Goal: Use online tool/utility: Utilize a website feature to perform a specific function

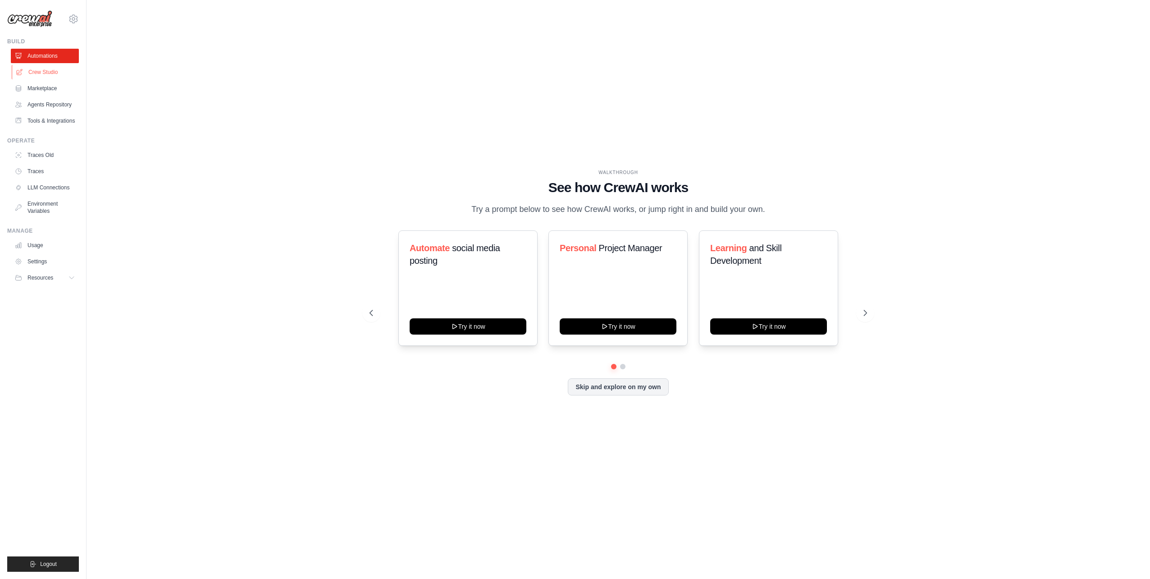
click at [47, 74] on link "Crew Studio" at bounding box center [46, 72] width 68 height 14
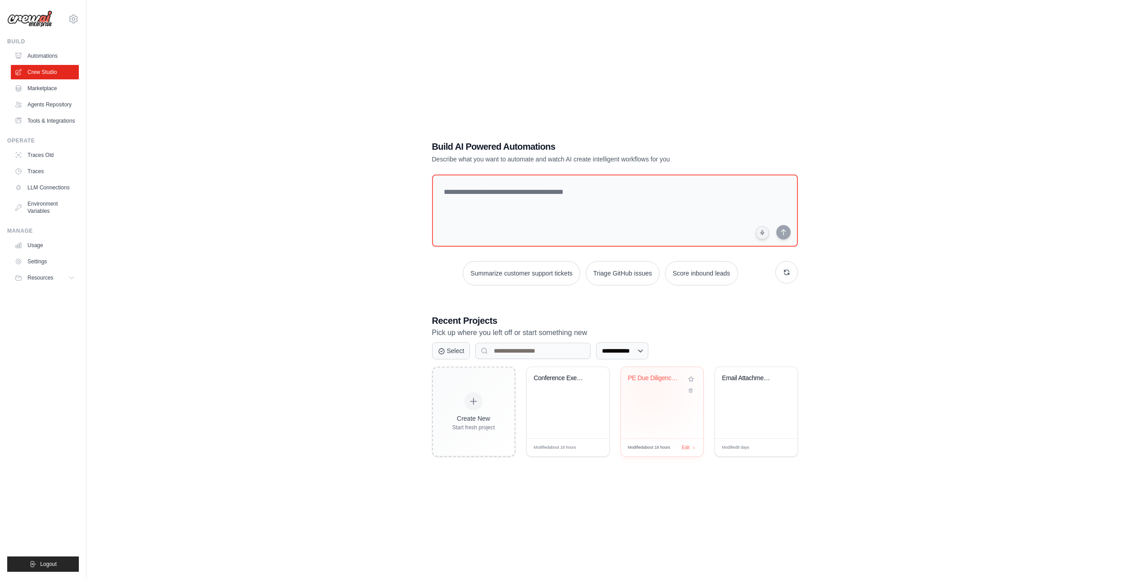
click at [650, 390] on div "PE Due Diligence Automation" at bounding box center [662, 384] width 68 height 21
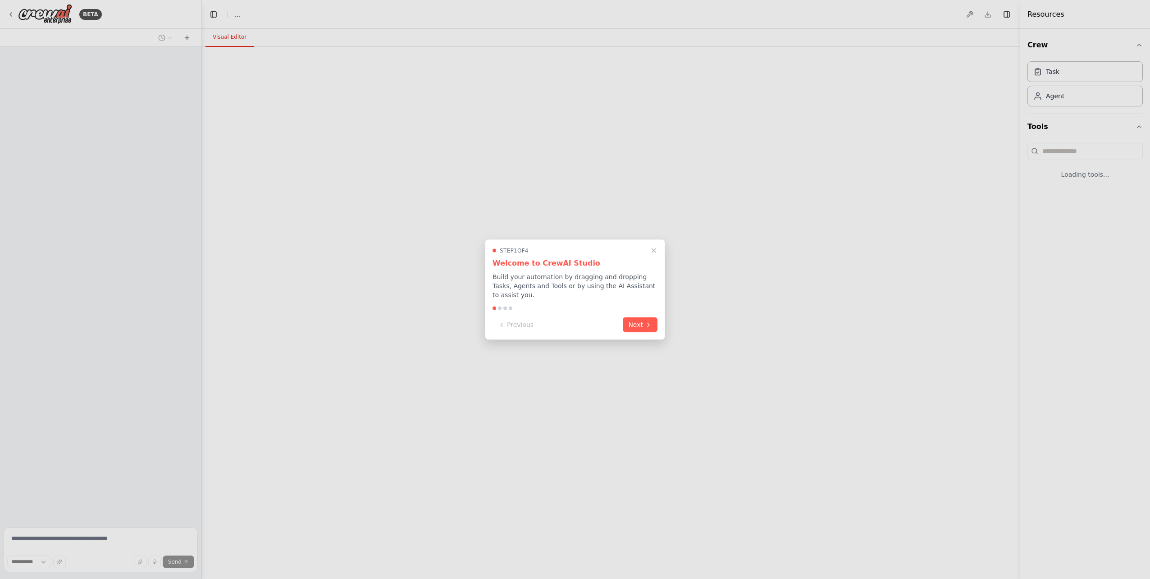
select select "****"
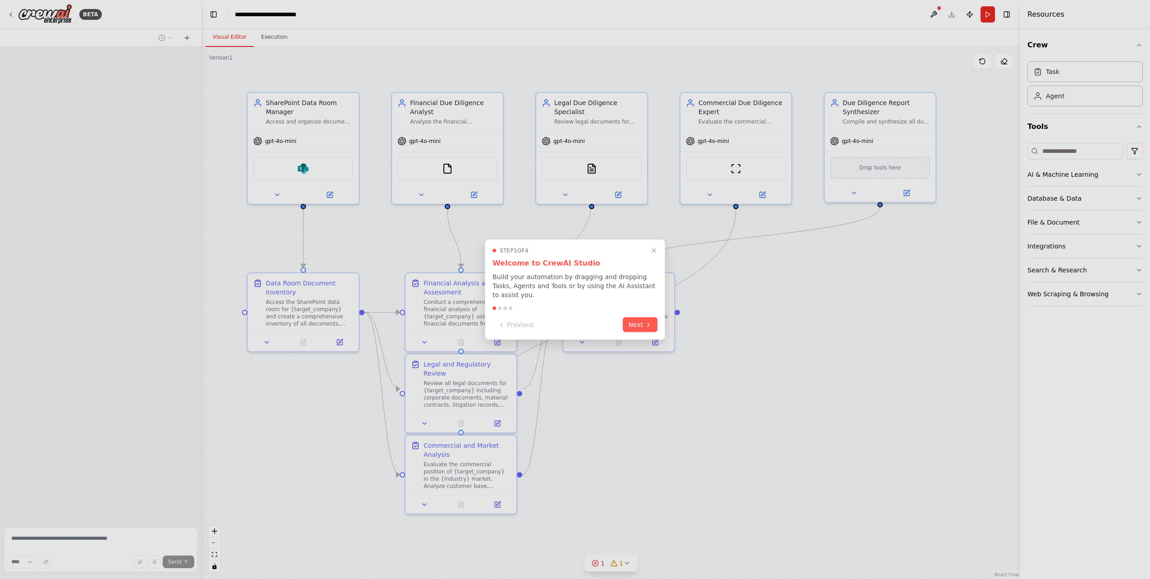
scroll to position [733, 0]
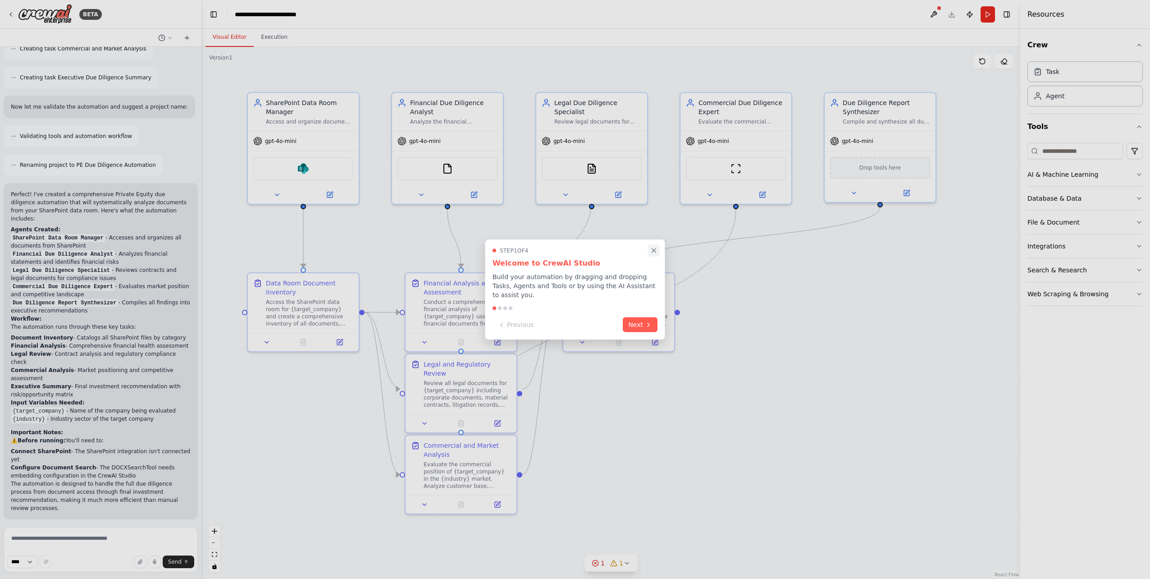
click at [652, 255] on icon "Close walkthrough" at bounding box center [654, 250] width 8 height 8
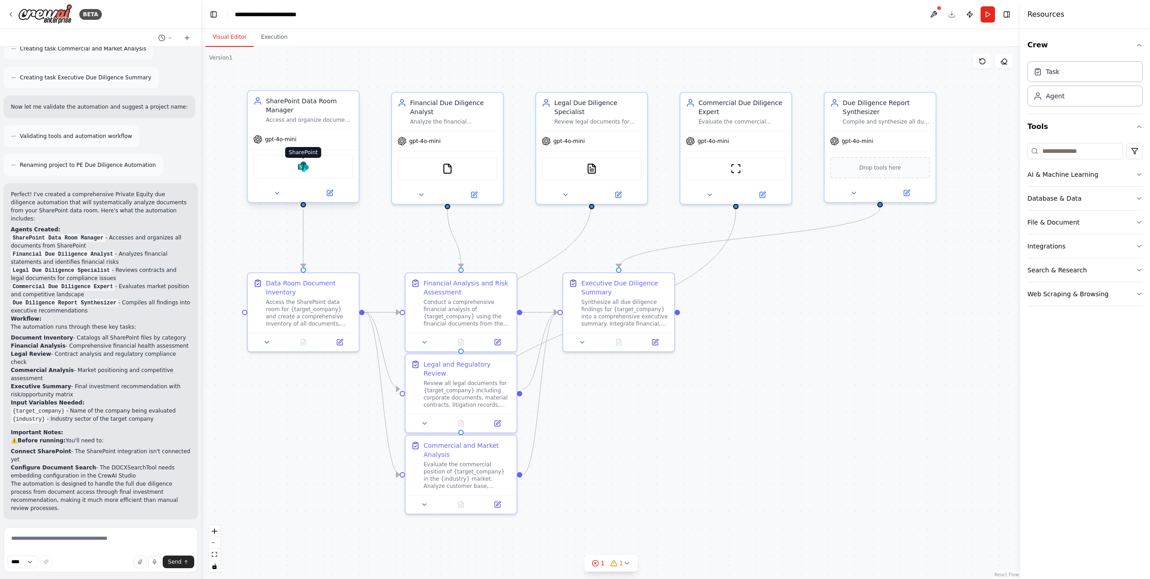
click at [301, 166] on img at bounding box center [303, 166] width 11 height 11
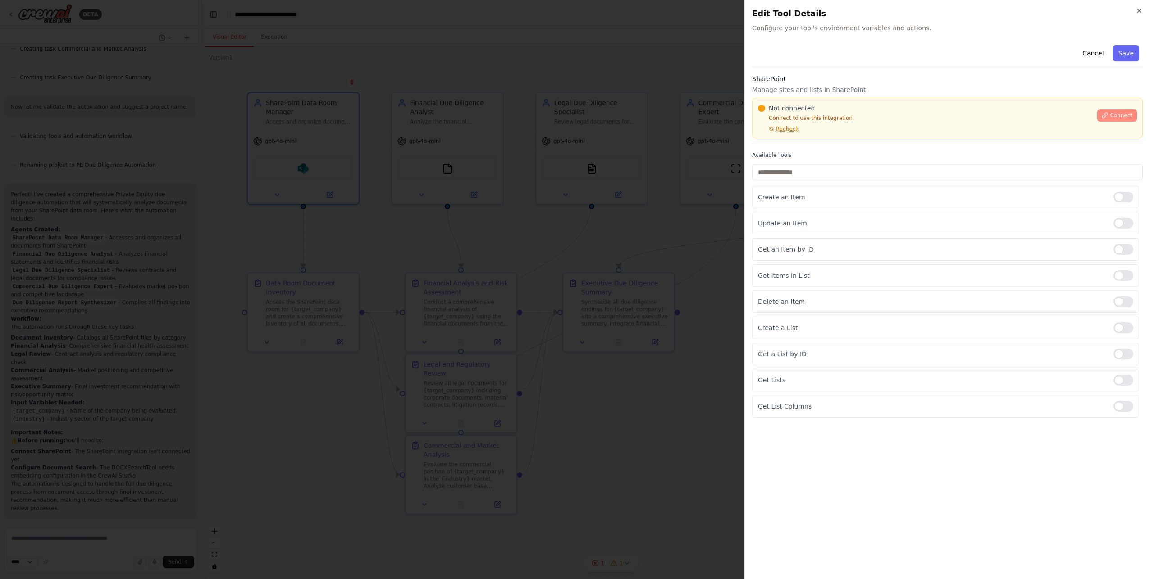
click at [1118, 116] on span "Connect" at bounding box center [1121, 115] width 23 height 7
click at [1120, 116] on span "Connect" at bounding box center [1121, 115] width 23 height 7
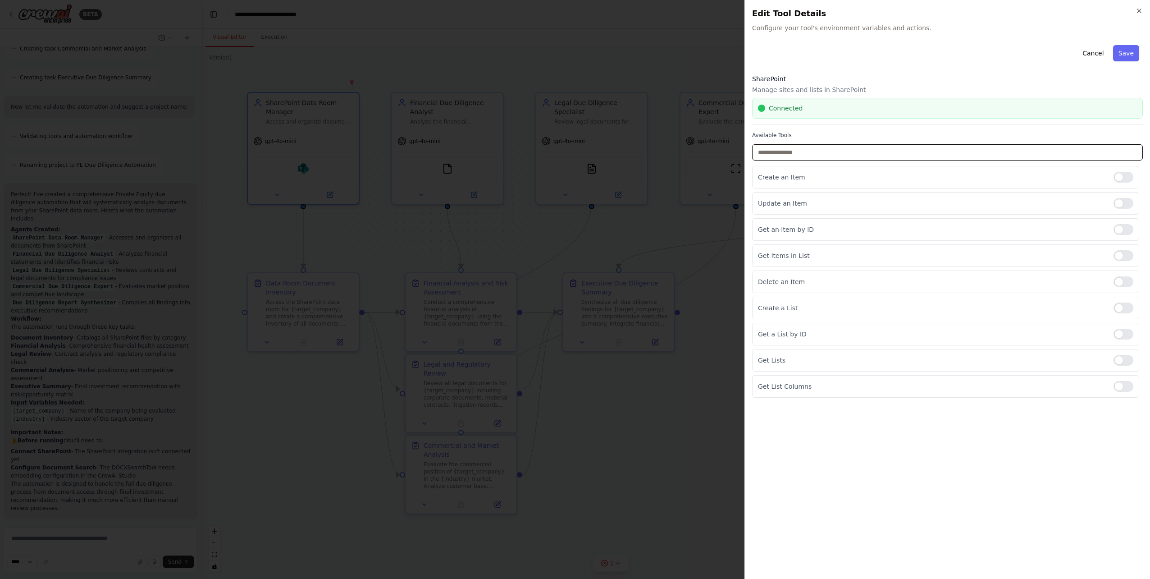
click at [827, 154] on input "text" at bounding box center [947, 152] width 391 height 16
click at [1129, 55] on button "Save" at bounding box center [1126, 53] width 26 height 16
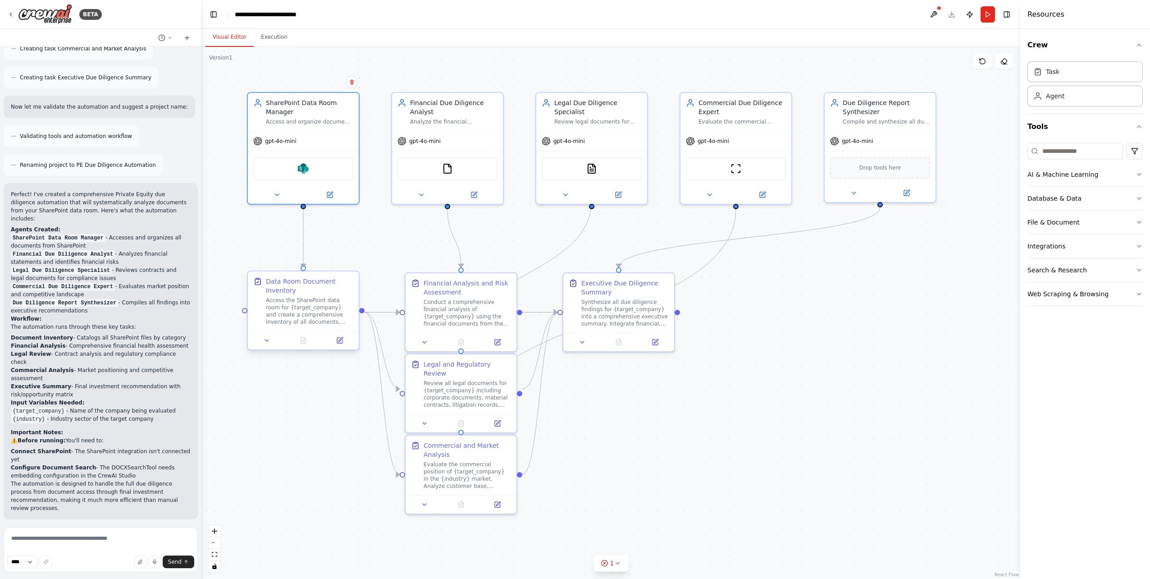
click at [305, 305] on div "Access the SharePoint data room for {target_company} and create a comprehensive…" at bounding box center [309, 310] width 87 height 29
click at [323, 117] on div "Access and organize documents from the SharePoint data room for {target_company…" at bounding box center [309, 119] width 87 height 7
click at [542, 72] on div ".deletable-edge-delete-btn { width: 20px; height: 20px; border: 0px solid #ffff…" at bounding box center [611, 313] width 818 height 532
click at [985, 14] on button "Run" at bounding box center [987, 14] width 14 height 16
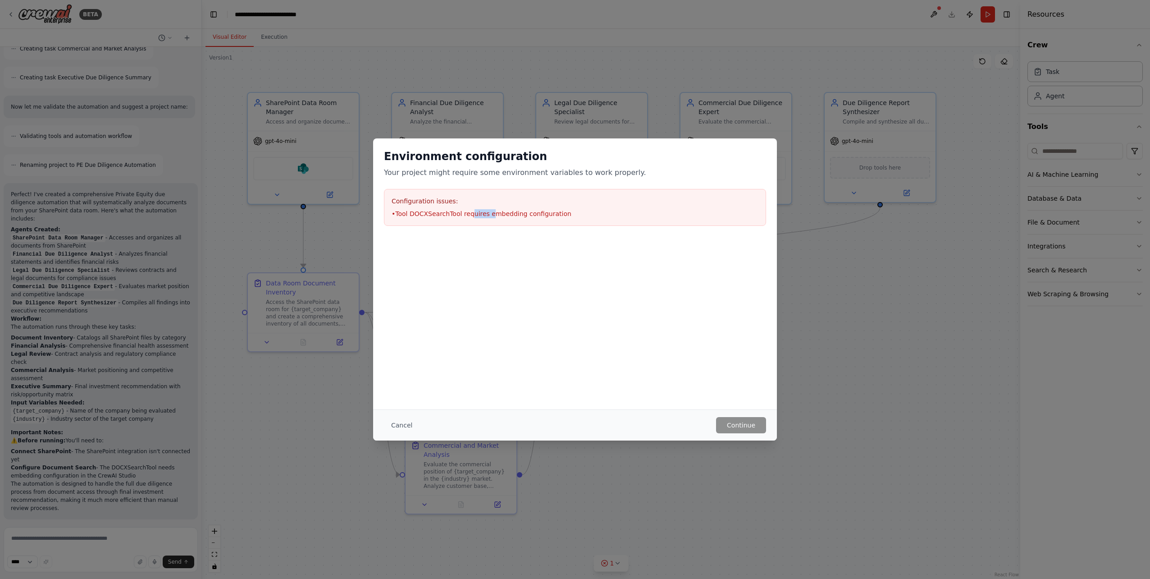
drag, startPoint x: 466, startPoint y: 213, endPoint x: 488, endPoint y: 213, distance: 21.6
click at [488, 213] on li "• Tool DOCXSearchTool requires embedding configuration" at bounding box center [575, 213] width 367 height 9
drag, startPoint x: 397, startPoint y: 215, endPoint x: 559, endPoint y: 212, distance: 162.7
click at [559, 212] on li "• Tool DOCXSearchTool requires embedding configuration" at bounding box center [575, 213] width 367 height 9
copy li "Tool DOCXSearchTool requires embedding configuration"
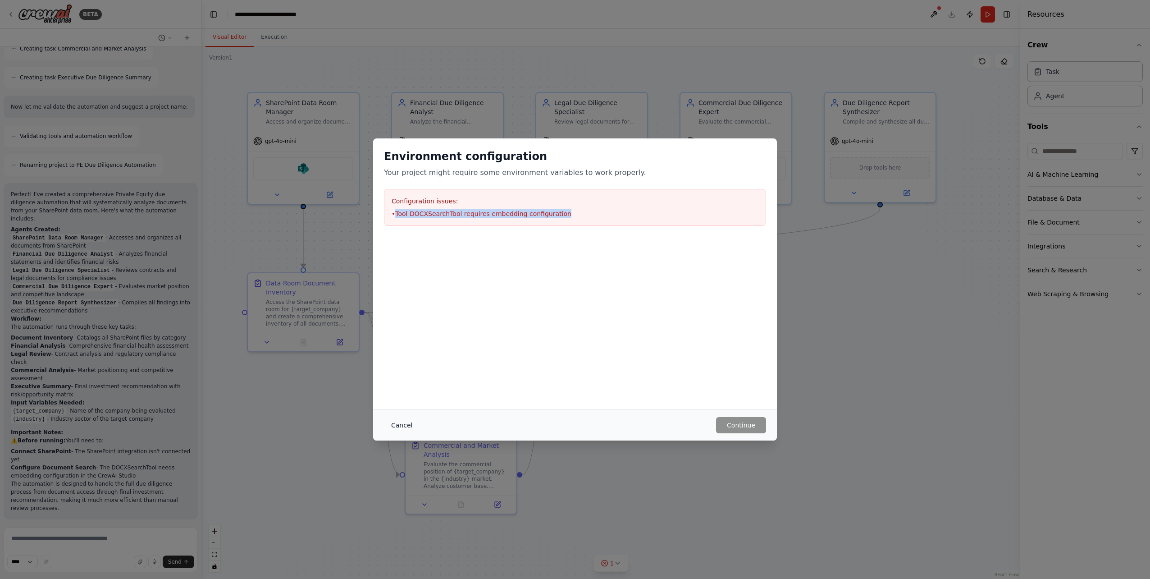
click at [403, 424] on button "Cancel" at bounding box center [402, 425] width 36 height 16
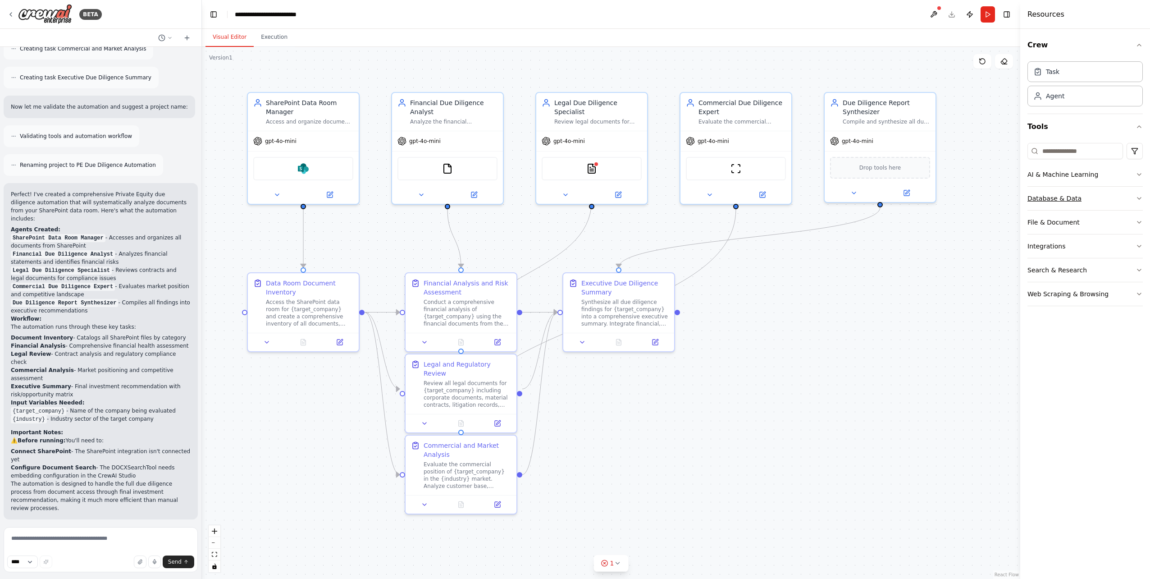
click at [1099, 198] on button "Database & Data" at bounding box center [1084, 198] width 115 height 23
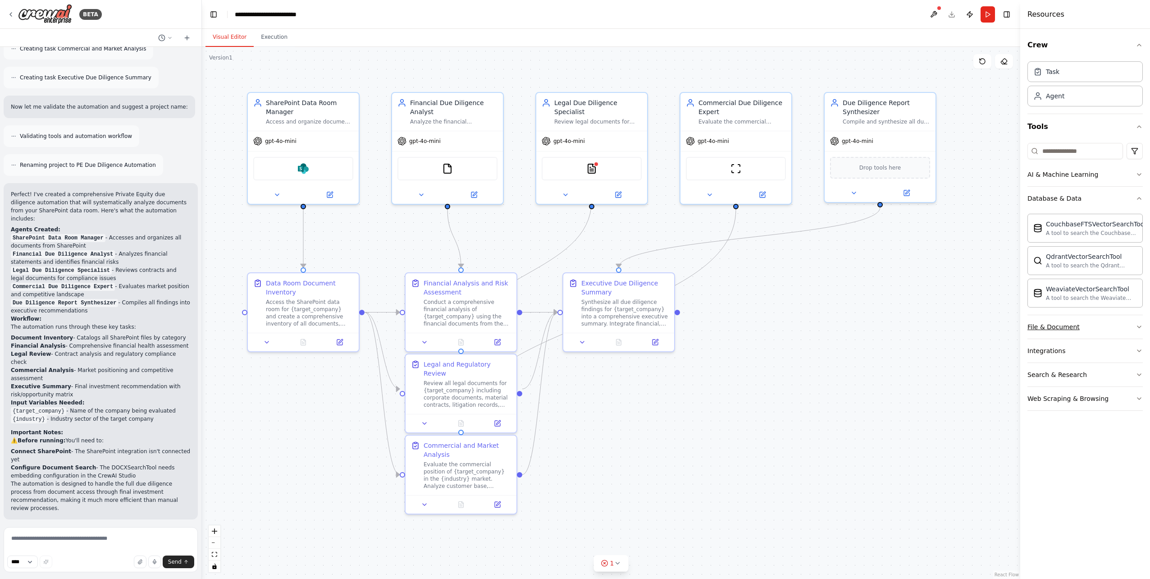
click at [1100, 326] on button "File & Document" at bounding box center [1084, 326] width 115 height 23
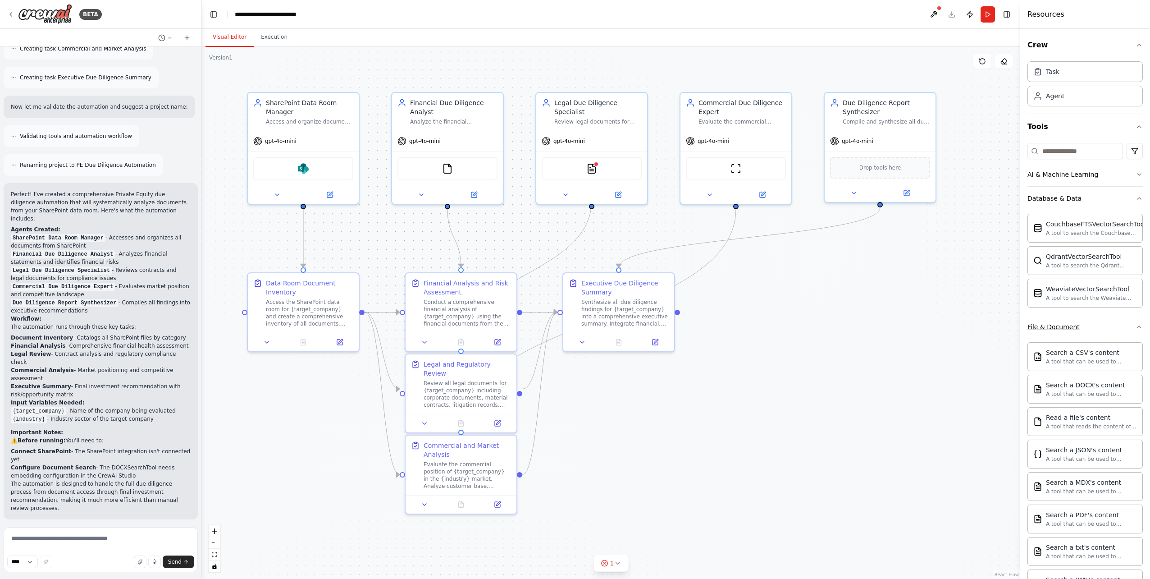
click at [1108, 329] on button "File & Document" at bounding box center [1084, 326] width 115 height 23
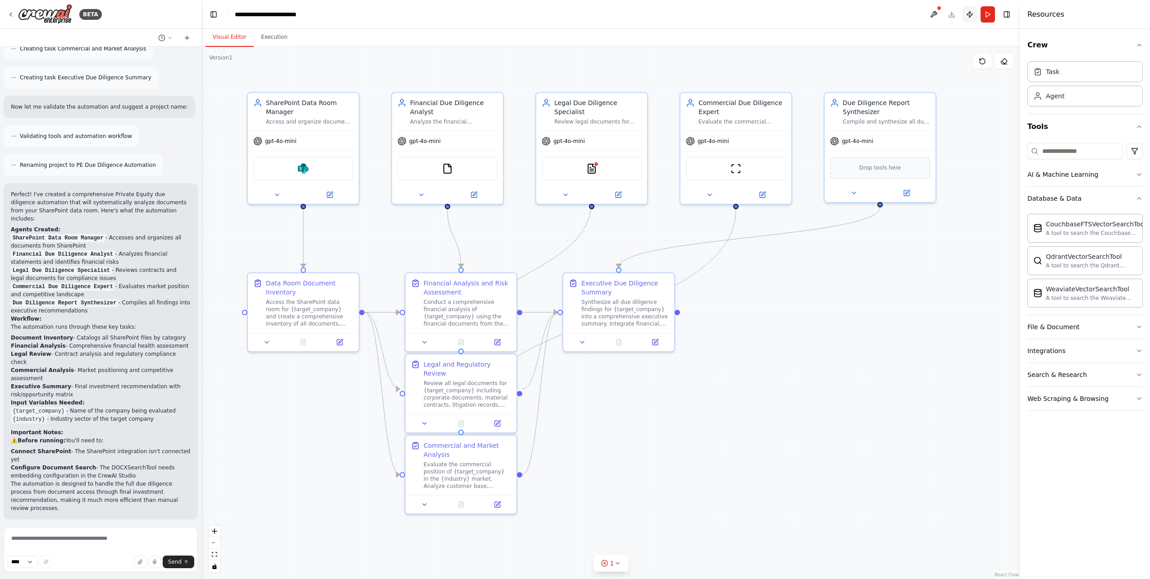
click at [968, 16] on button "Publish" at bounding box center [969, 14] width 14 height 16
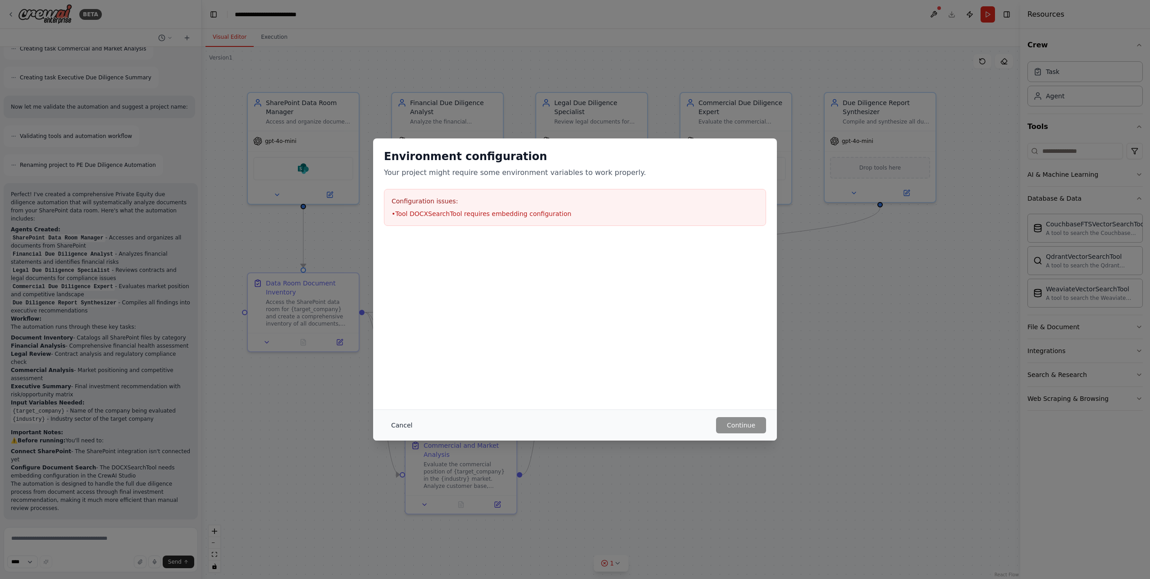
drag, startPoint x: 397, startPoint y: 426, endPoint x: 404, endPoint y: 425, distance: 7.3
click at [397, 426] on button "Cancel" at bounding box center [402, 425] width 36 height 16
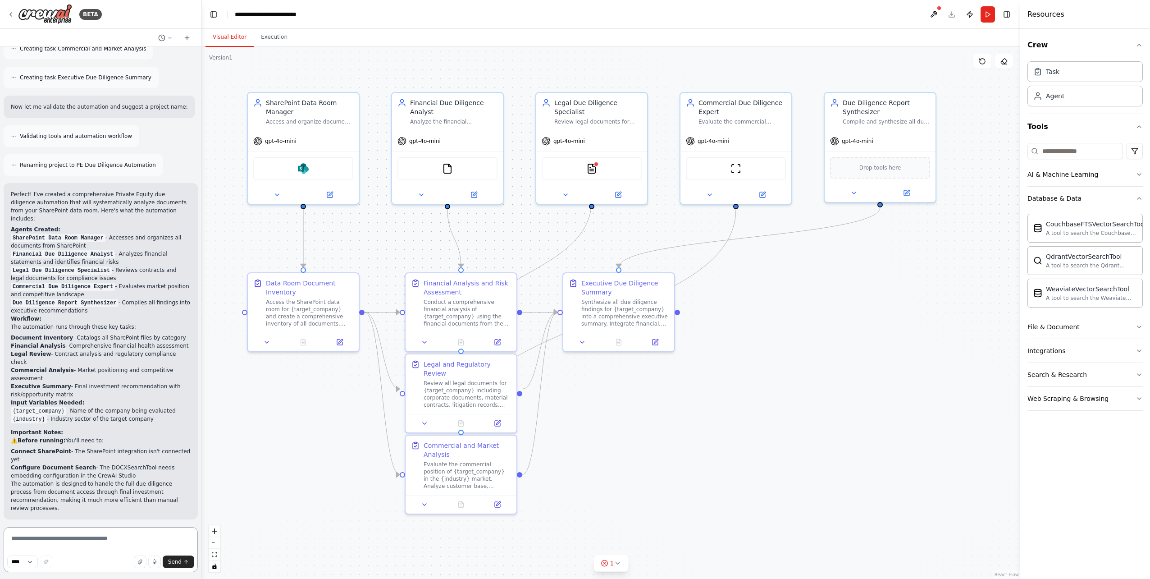
click at [105, 533] on textarea at bounding box center [101, 549] width 194 height 45
paste textarea "**********"
type textarea "**********"
click at [177, 561] on span "Send" at bounding box center [175, 561] width 14 height 7
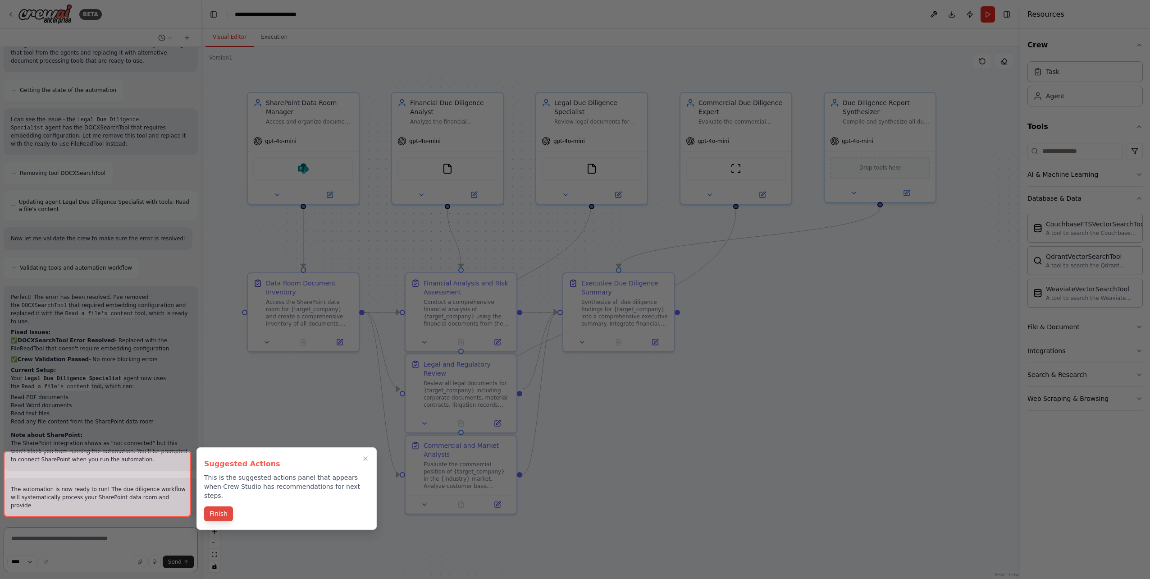
scroll to position [1338, 0]
click at [218, 506] on button "Finish" at bounding box center [218, 513] width 29 height 15
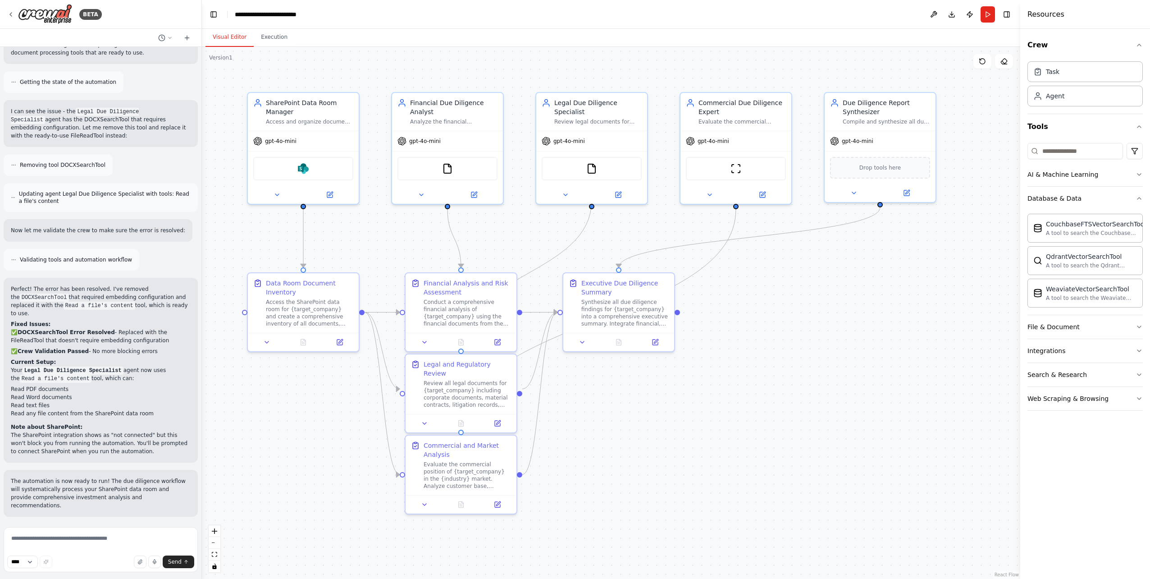
click at [994, 14] on button "Run" at bounding box center [987, 14] width 14 height 16
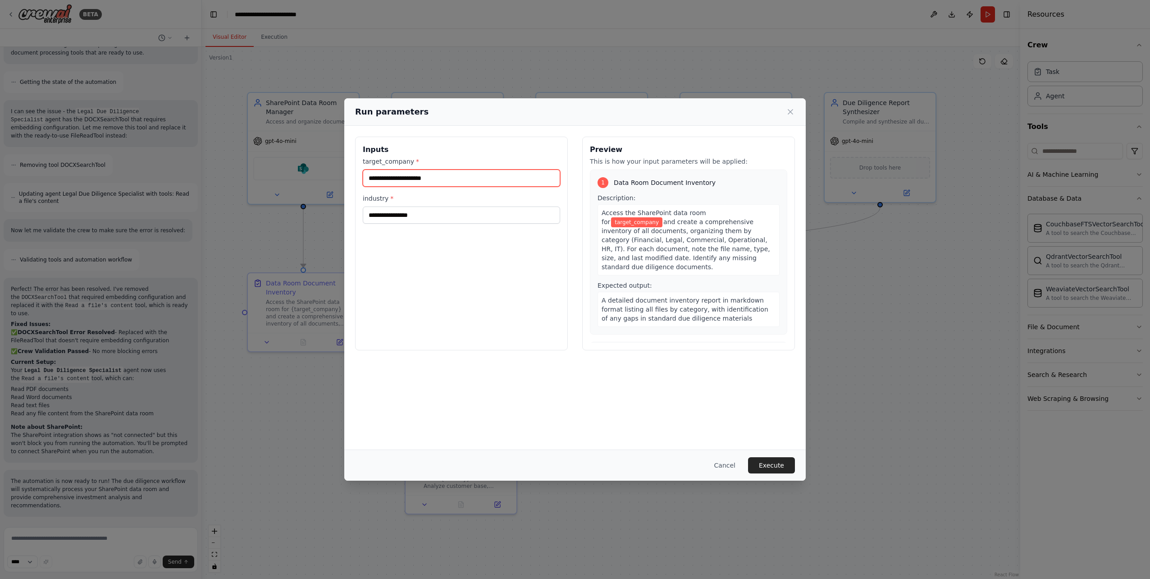
click at [515, 179] on input "target_company *" at bounding box center [461, 177] width 197 height 17
type input "*********"
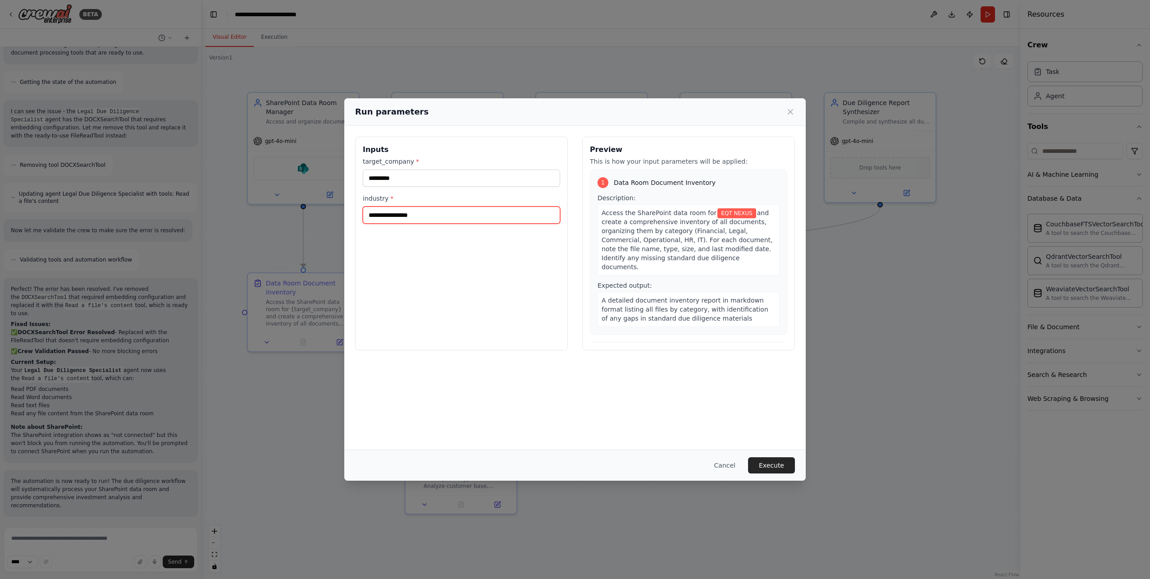
click at [420, 218] on input "industry *" at bounding box center [461, 214] width 197 height 17
type input "**"
click at [463, 254] on div "Inputs target_company * ********* industry * **" at bounding box center [461, 244] width 213 height 214
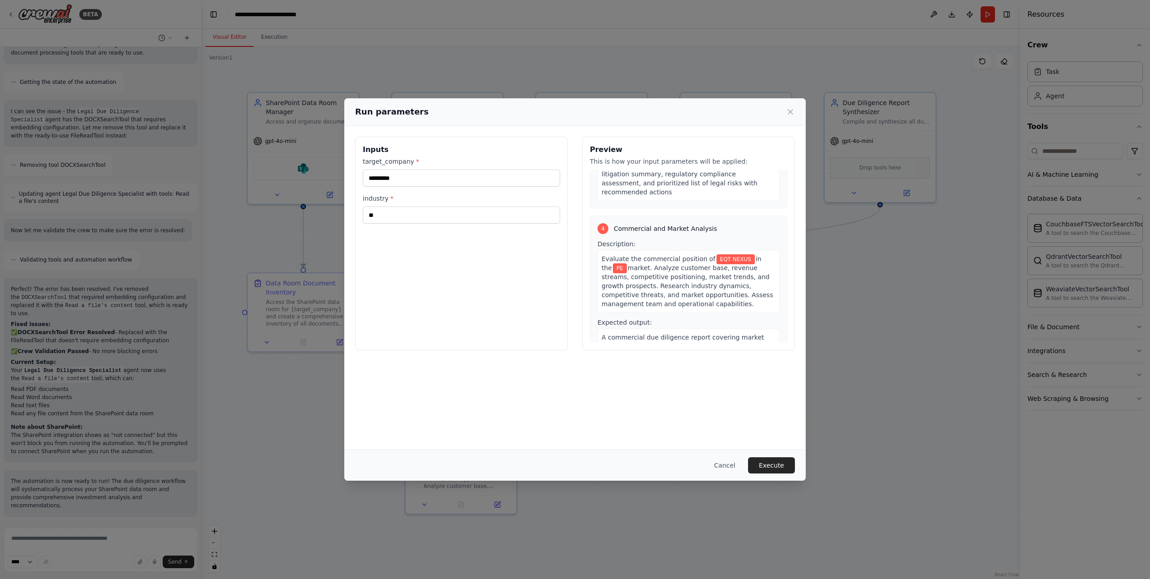
scroll to position [671, 0]
click at [780, 465] on button "Execute" at bounding box center [771, 465] width 47 height 16
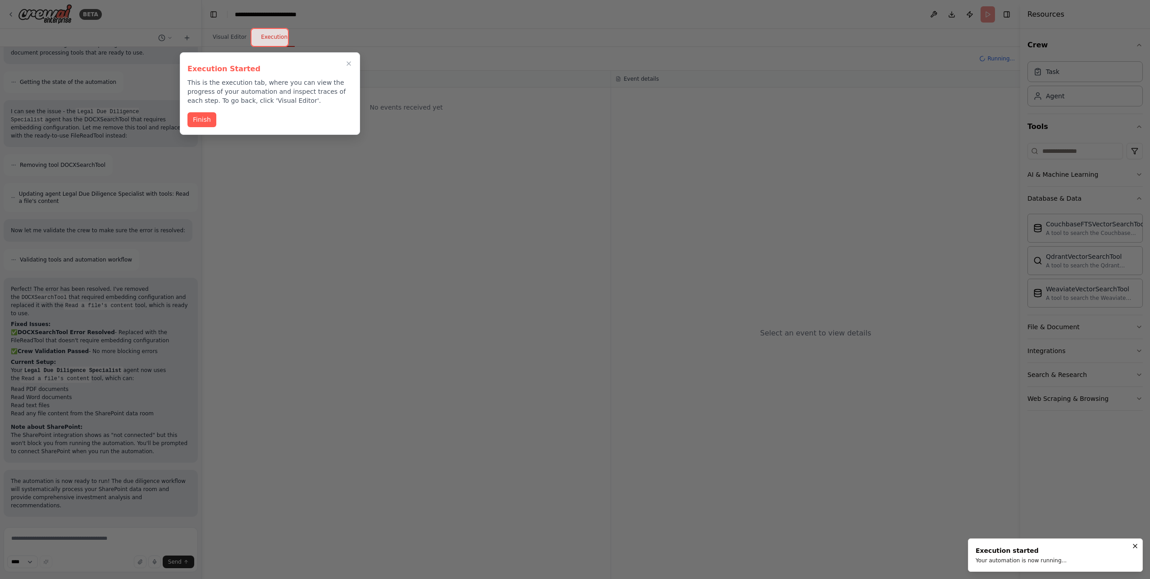
click at [202, 119] on button "Finish" at bounding box center [201, 119] width 29 height 15
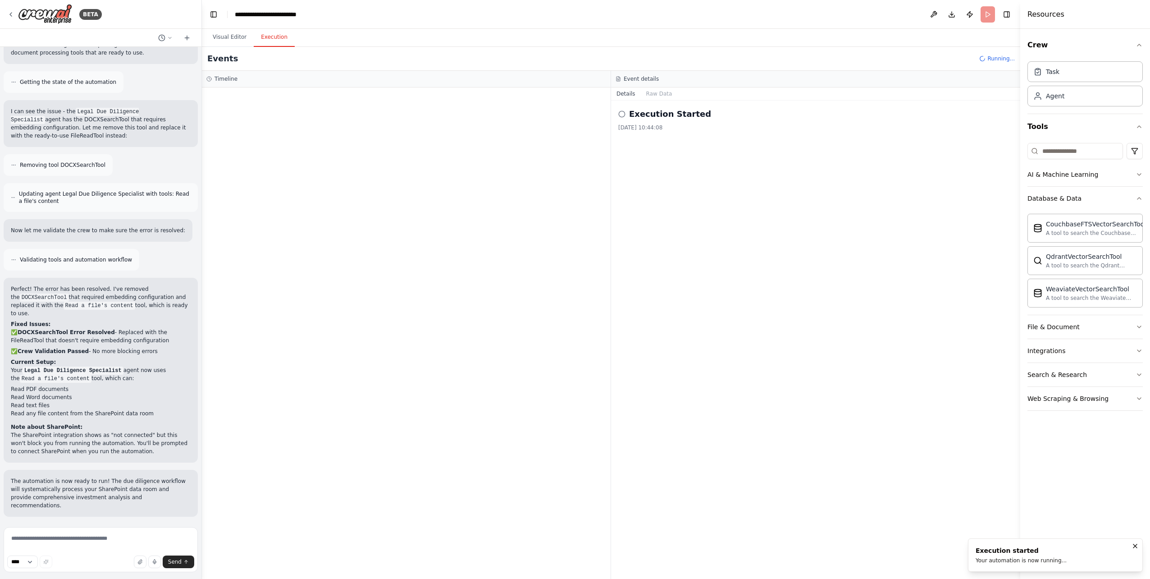
click at [271, 39] on button "Execution" at bounding box center [274, 37] width 41 height 19
click at [272, 41] on button "Execution" at bounding box center [274, 37] width 41 height 19
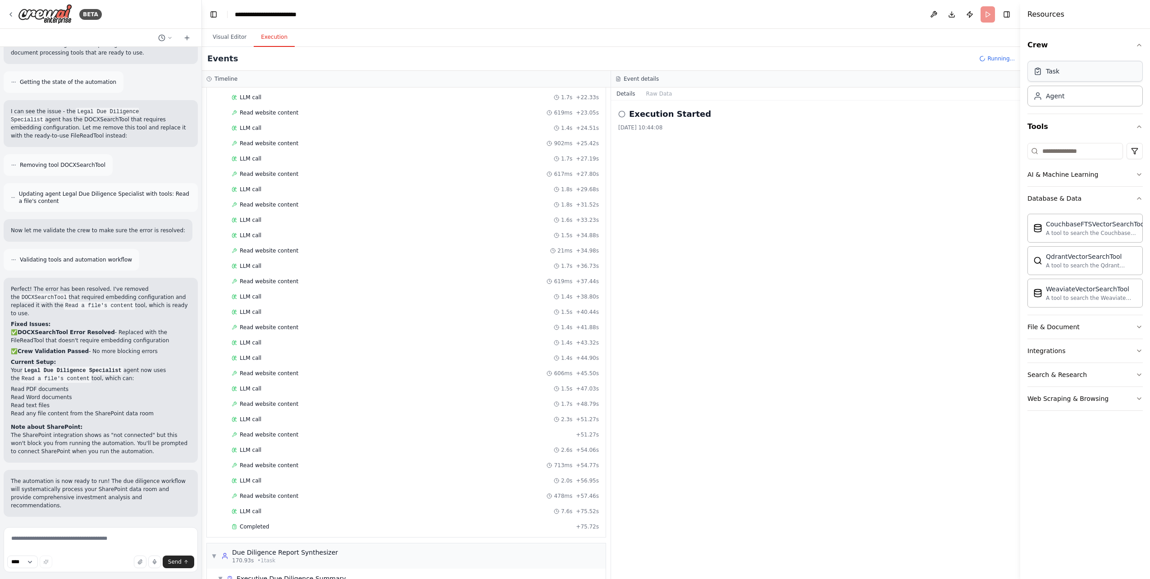
scroll to position [1445, 0]
